Goal: Transaction & Acquisition: Purchase product/service

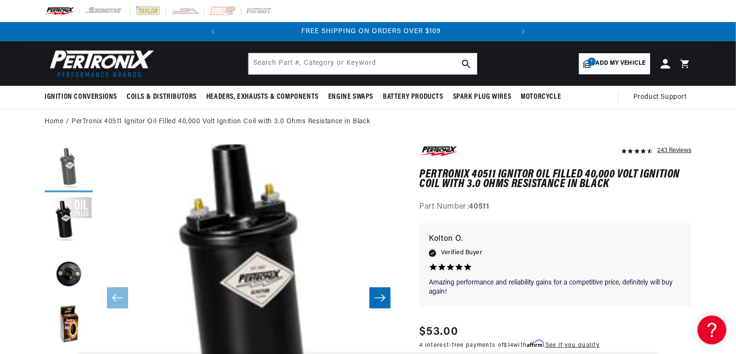
scroll to position [0, 291]
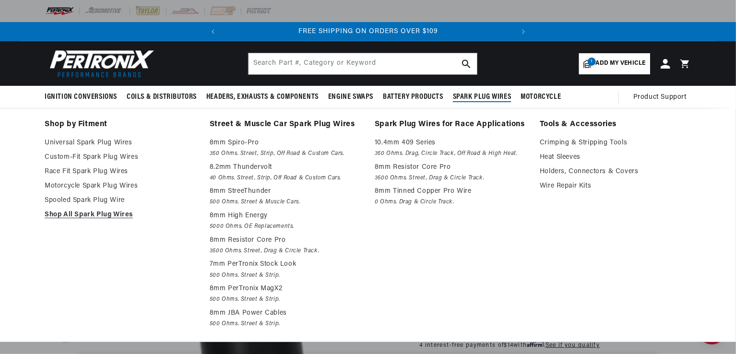
click at [497, 94] on span "Spark Plug Wires" at bounding box center [482, 97] width 59 height 10
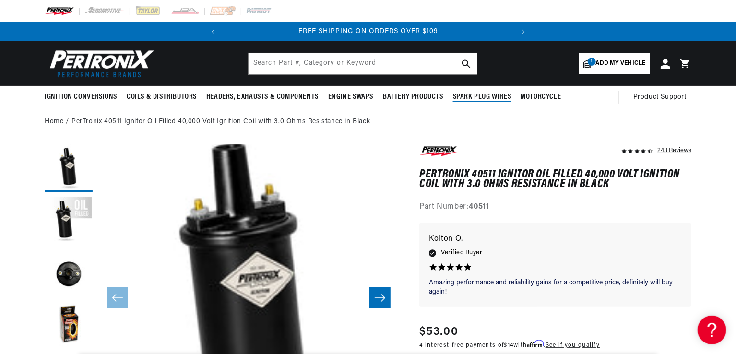
click at [493, 95] on span "Spark Plug Wires" at bounding box center [482, 97] width 59 height 10
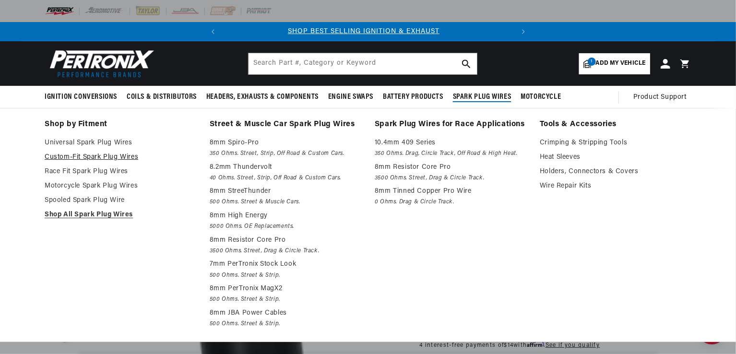
scroll to position [0, 0]
click at [74, 216] on link "Shop All Spark Plug Wires" at bounding box center [121, 215] width 152 height 12
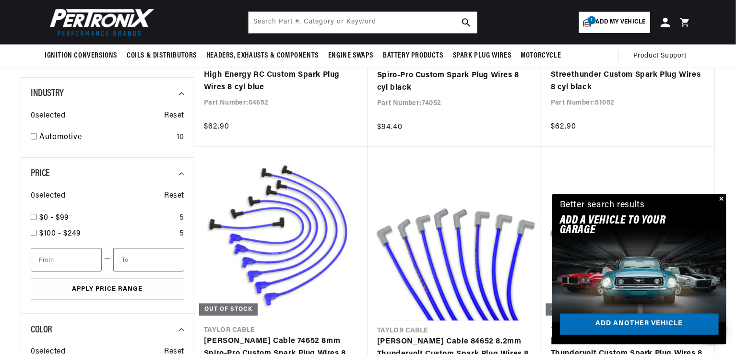
scroll to position [417, 0]
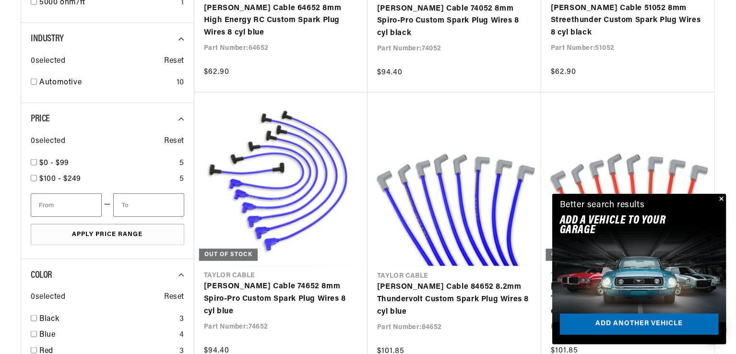
scroll to position [0, 0]
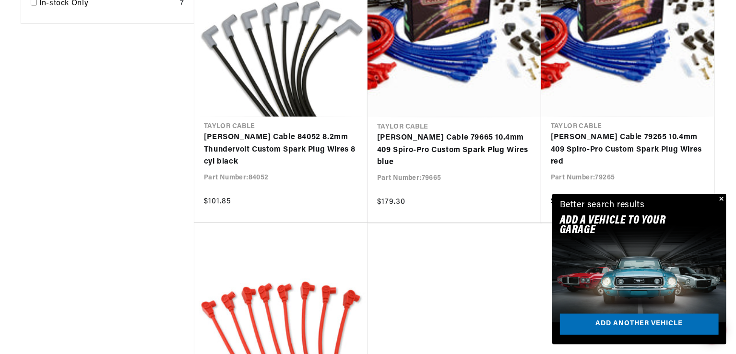
click at [722, 198] on button "Close" at bounding box center [721, 200] width 12 height 12
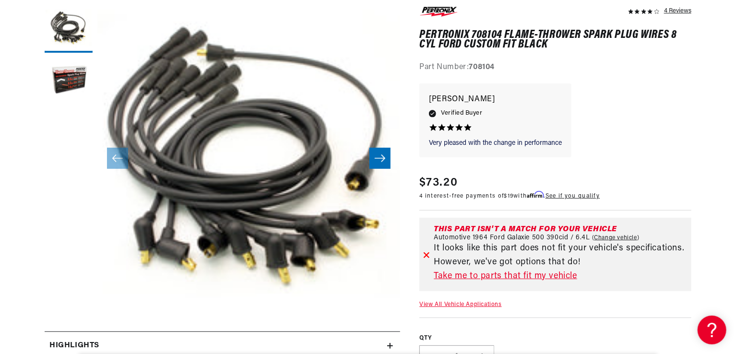
click at [479, 275] on link "Take me to parts that fit my vehicle" at bounding box center [561, 277] width 254 height 14
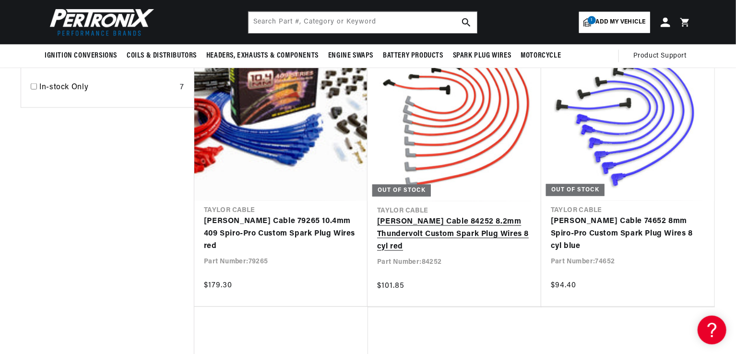
scroll to position [690, 0]
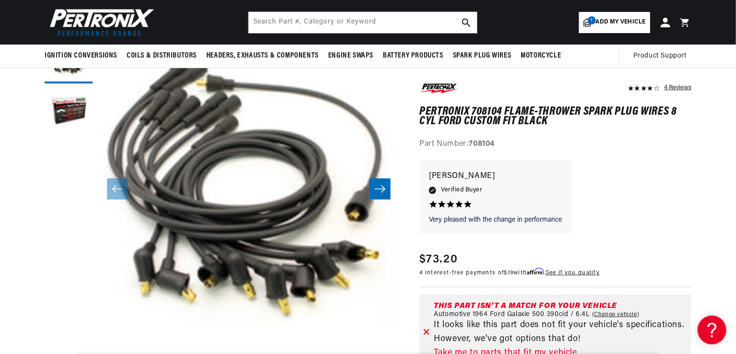
scroll to position [108, 0]
